Goal: Information Seeking & Learning: Learn about a topic

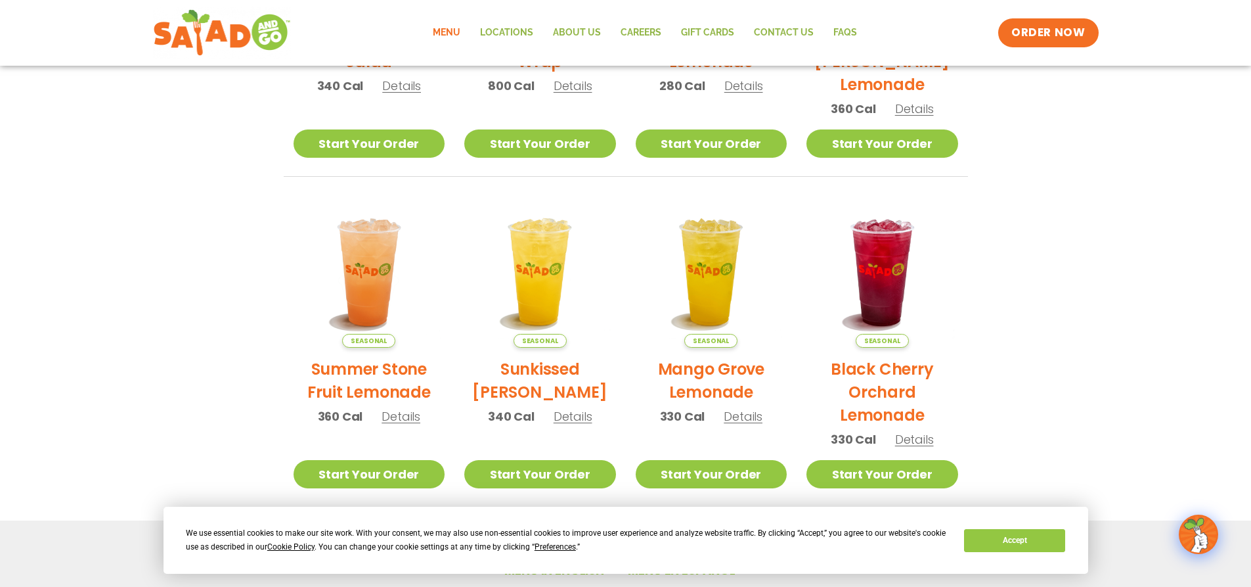
scroll to position [716, 0]
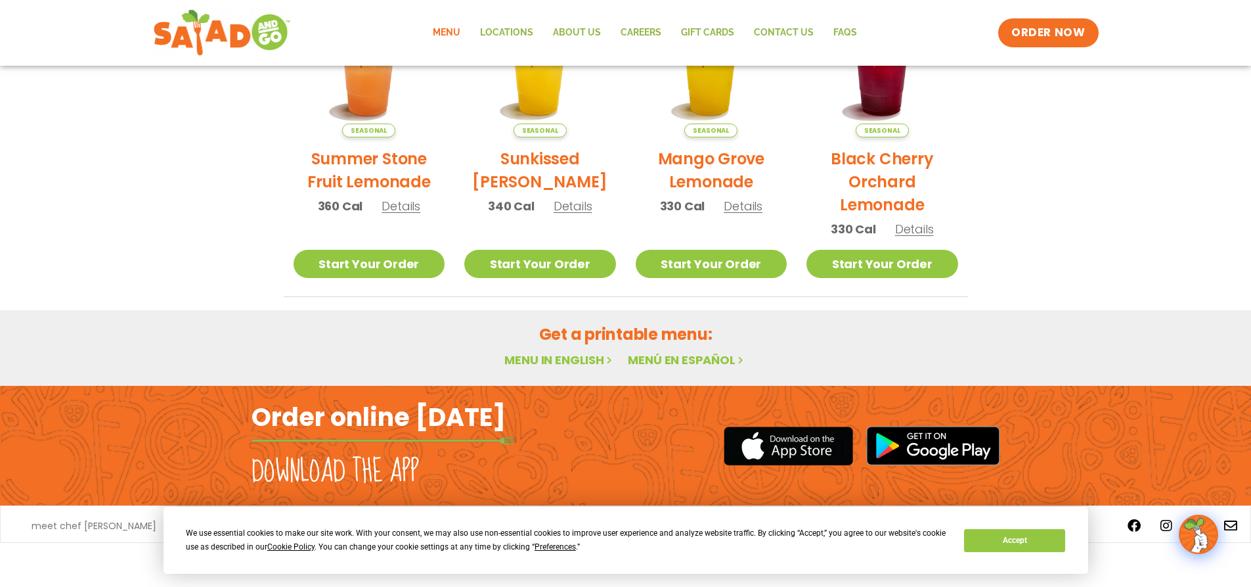
click at [553, 362] on link "Menu in English" at bounding box center [560, 359] width 110 height 16
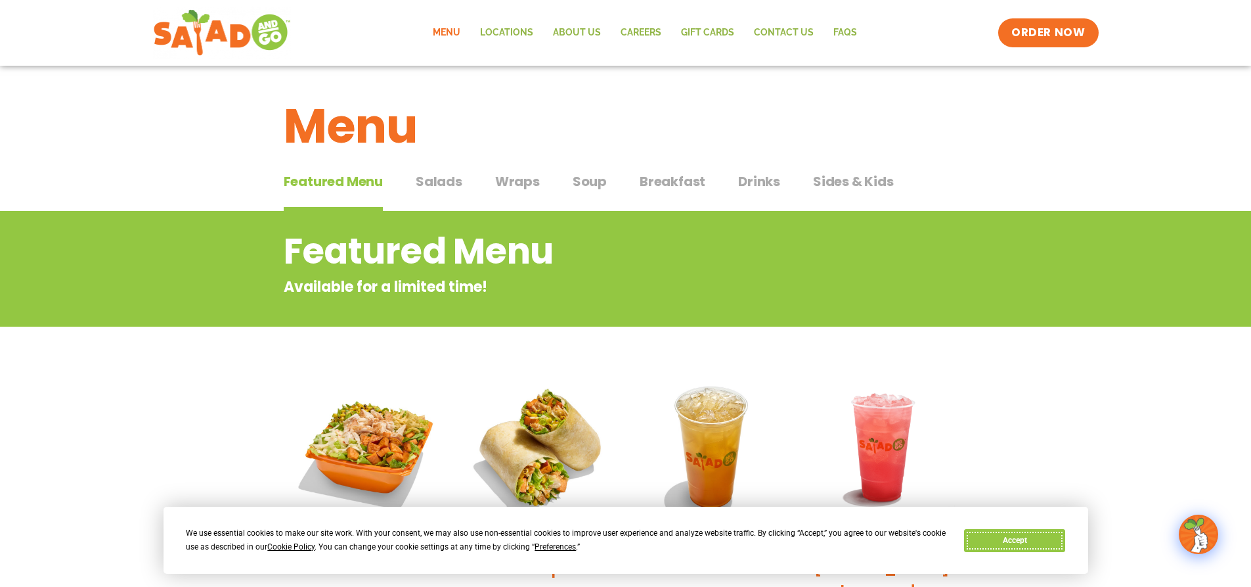
click at [999, 529] on button "Accept" at bounding box center [1014, 540] width 101 height 23
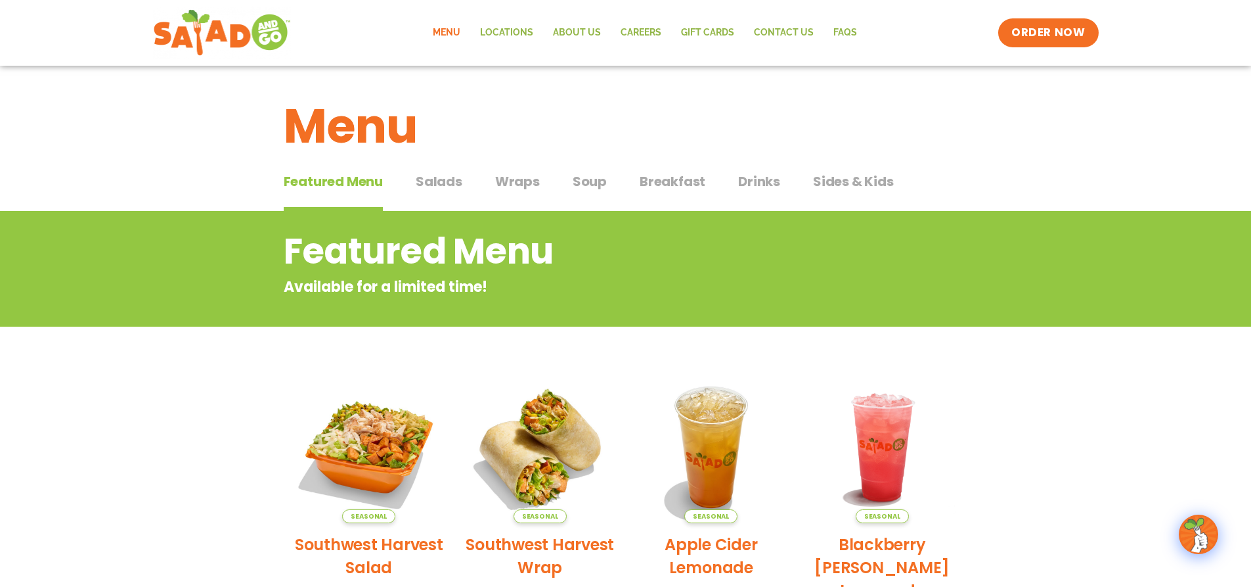
click at [438, 181] on span "Salads" at bounding box center [439, 181] width 47 height 20
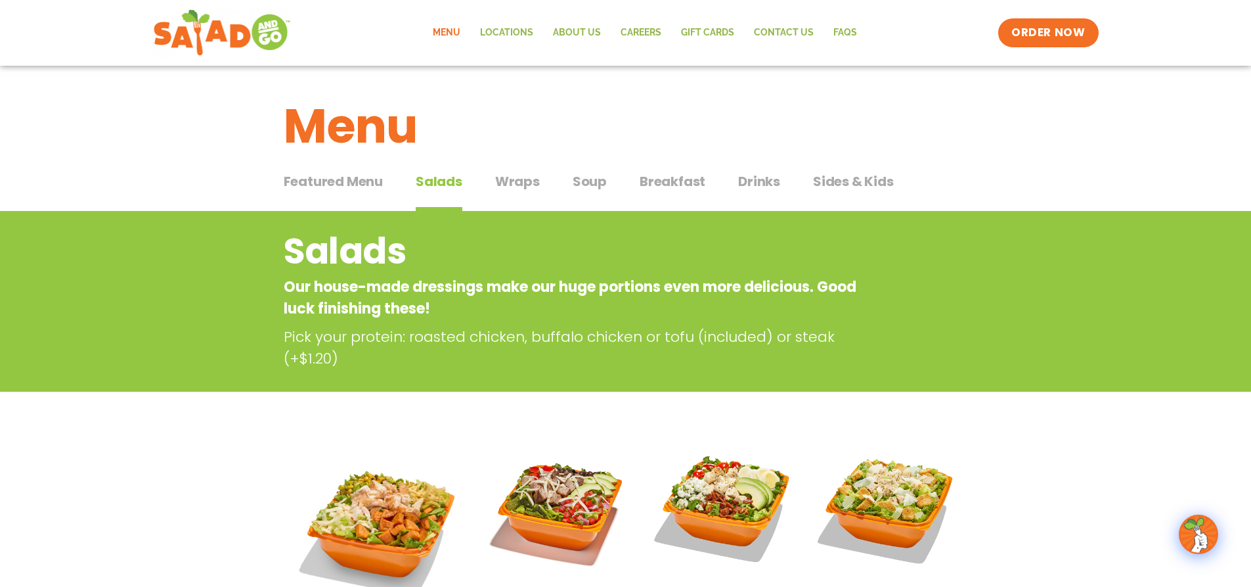
click at [583, 180] on span "Soup" at bounding box center [590, 181] width 34 height 20
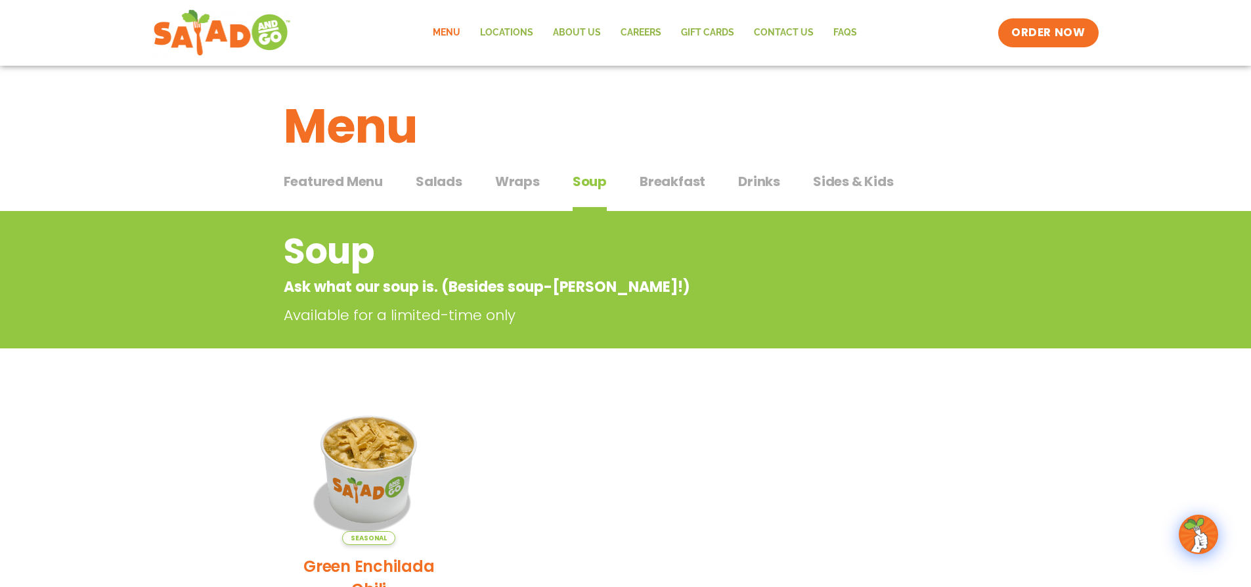
click at [669, 179] on span "Breakfast" at bounding box center [673, 181] width 66 height 20
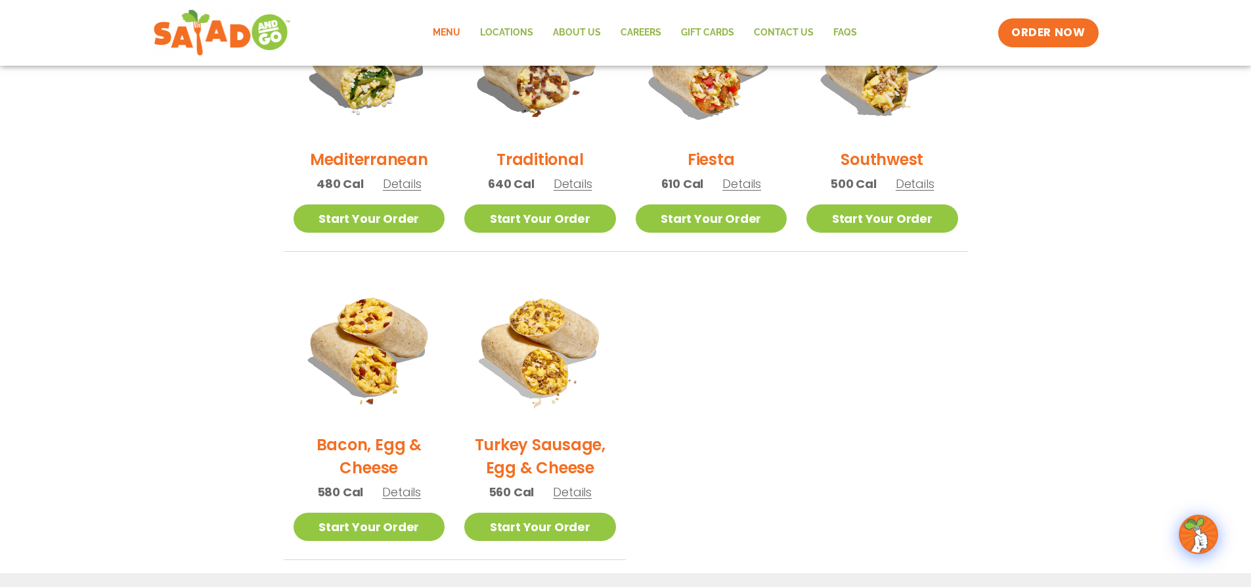
scroll to position [34, 0]
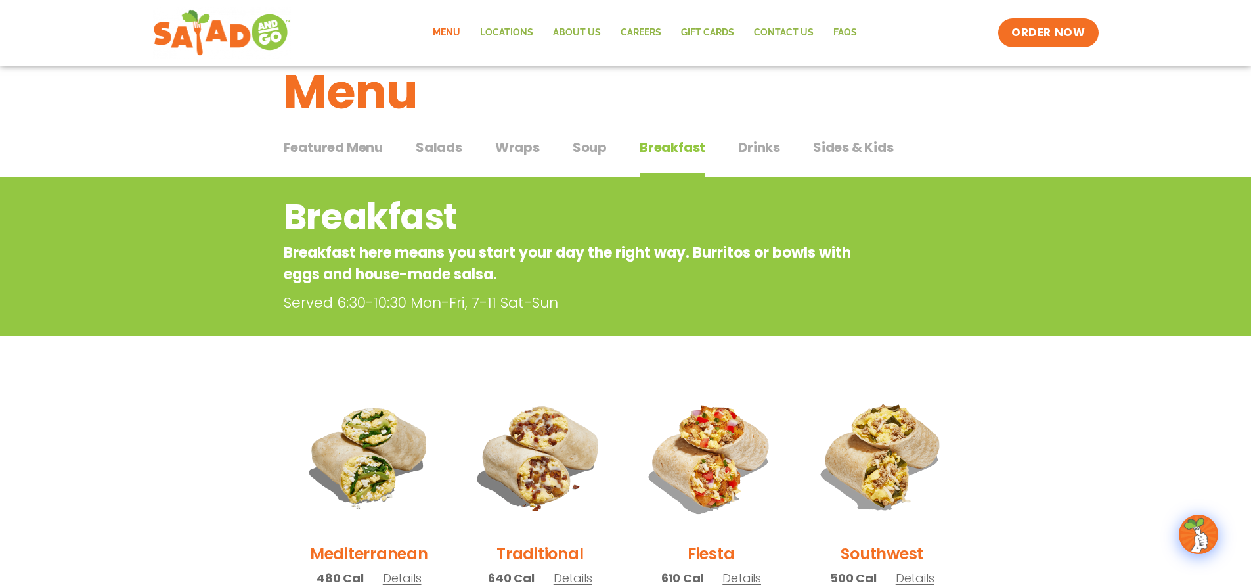
click at [752, 131] on div "Menu" at bounding box center [625, 82] width 1251 height 101
click at [769, 150] on span "Drinks" at bounding box center [759, 147] width 42 height 20
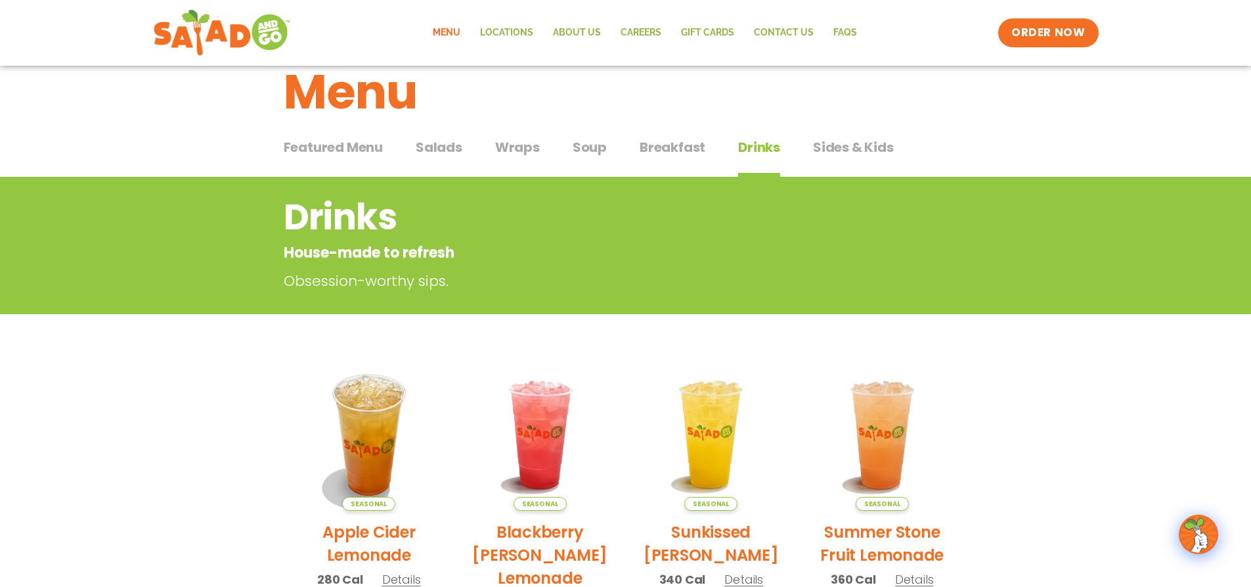
click at [809, 150] on div "Featured Menu Featured Menu Salads Salads Wraps Wraps Soup Soup Breakfast Break…" at bounding box center [626, 155] width 685 height 45
click at [668, 148] on span "Breakfast" at bounding box center [673, 147] width 66 height 20
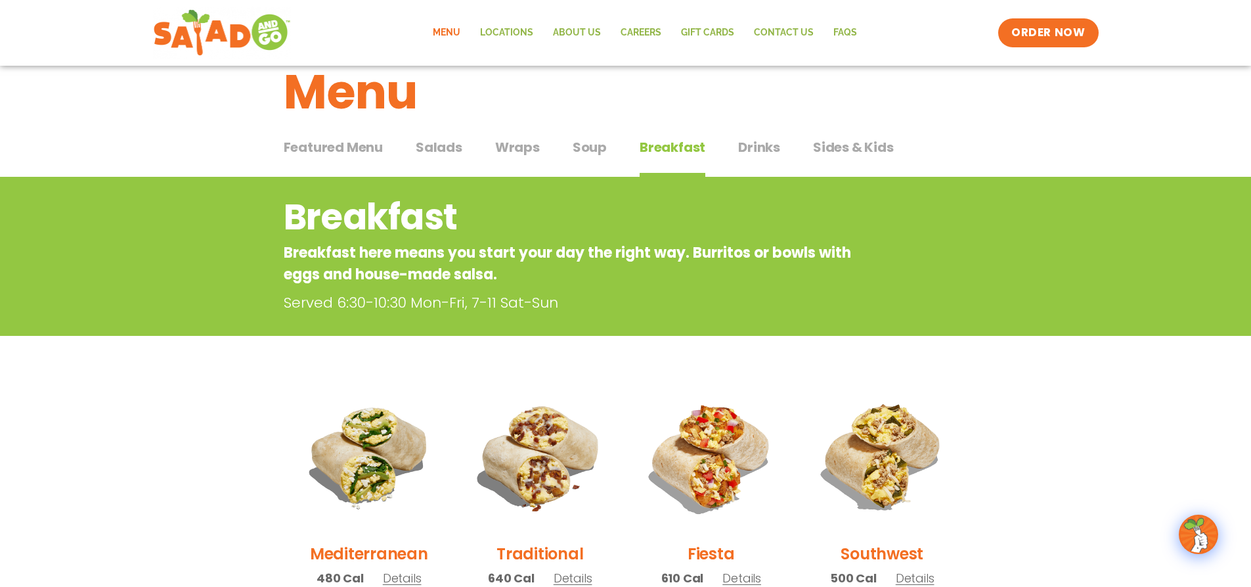
click at [531, 152] on span "Wraps" at bounding box center [517, 147] width 45 height 20
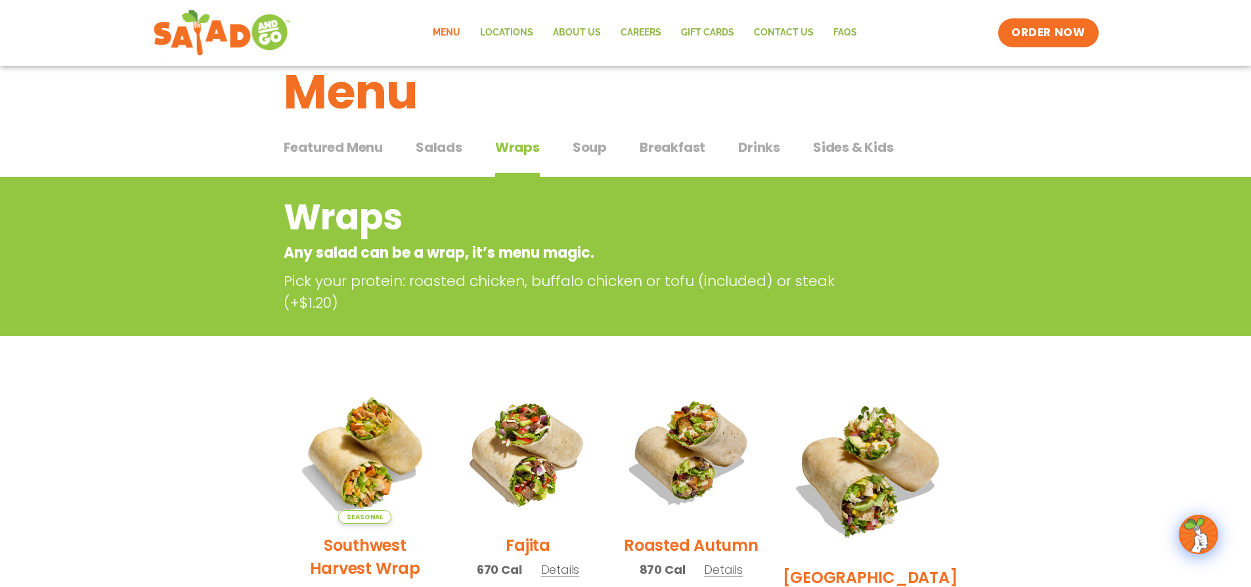
click at [439, 149] on span "Salads" at bounding box center [439, 147] width 47 height 20
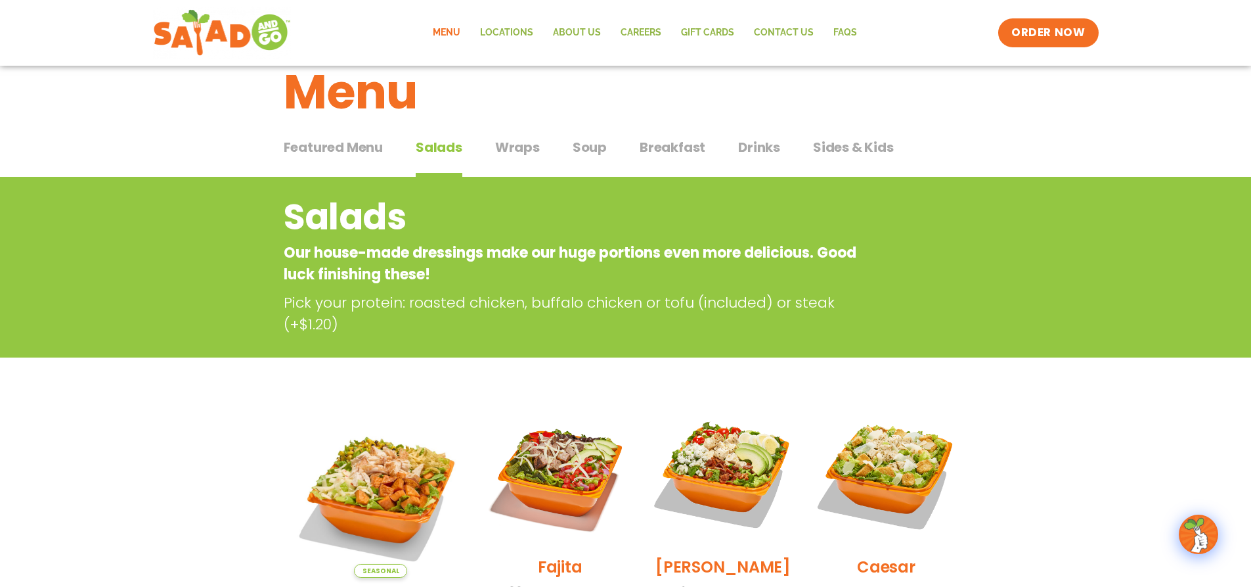
click at [675, 142] on span "Breakfast" at bounding box center [673, 147] width 66 height 20
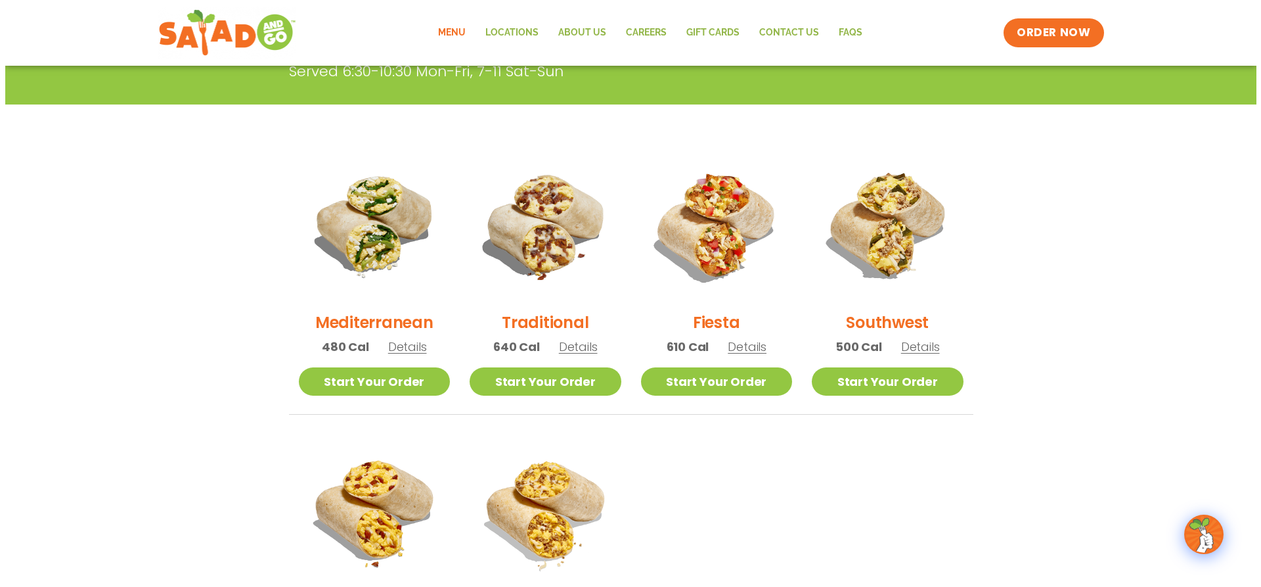
scroll to position [428, 0]
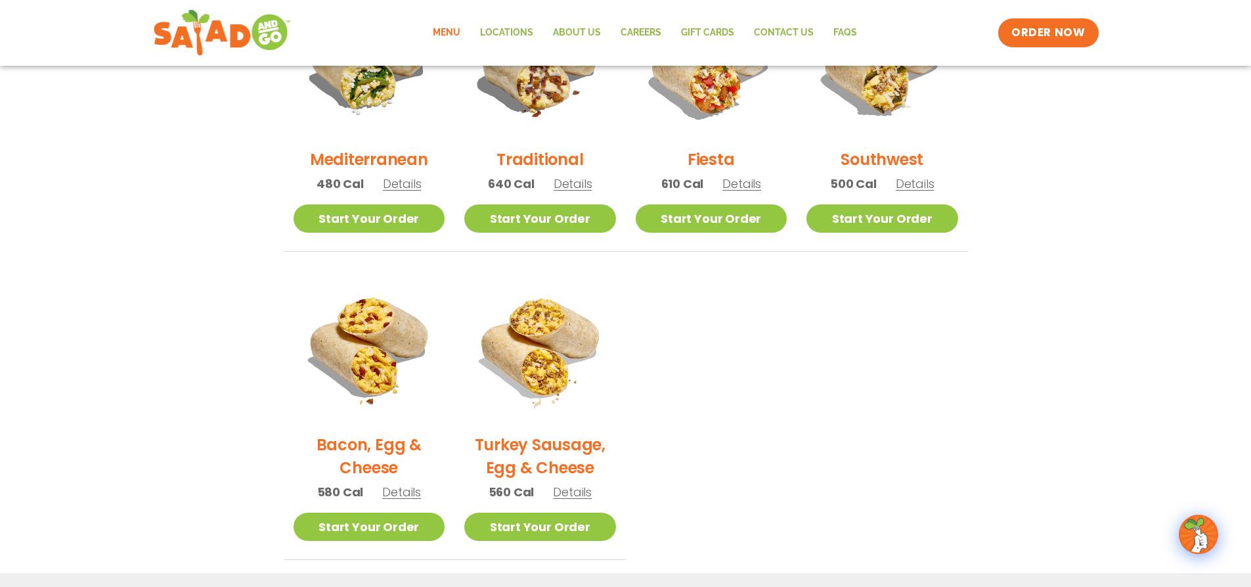
click at [392, 183] on span "Details" at bounding box center [402, 183] width 39 height 16
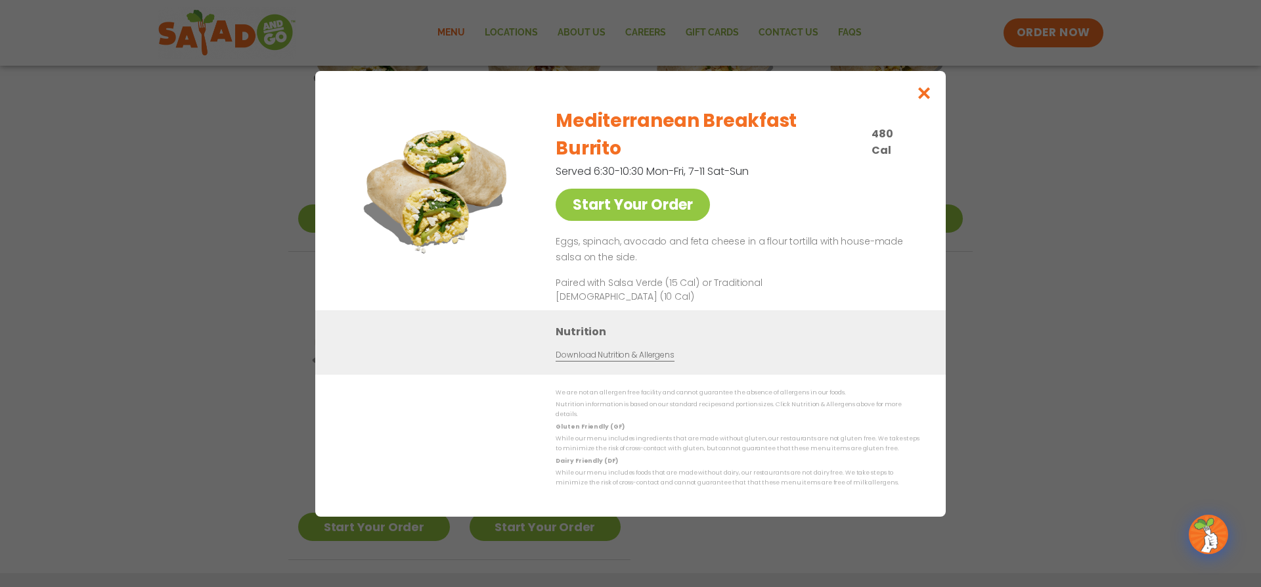
click at [650, 348] on link "Download Nutrition & Allergens" at bounding box center [615, 354] width 118 height 12
